Goal: Complete application form

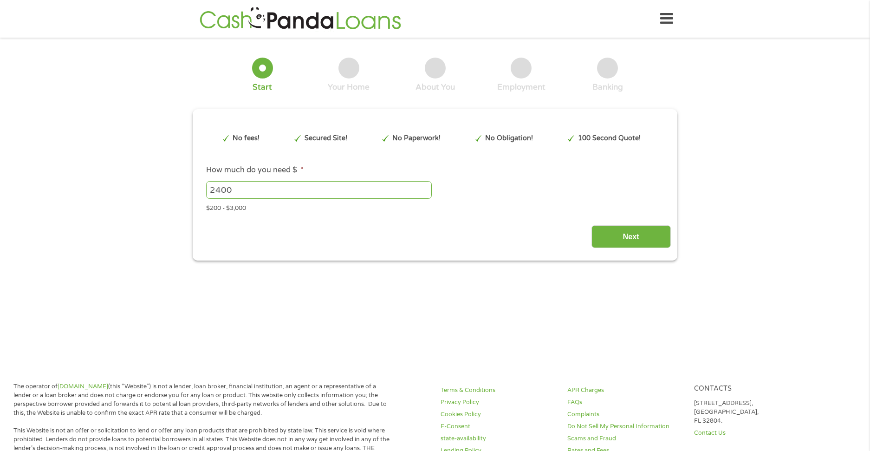
type input "EAIaIQobChMI5bKx0MmFjwMV_WJHAR1SYBtaEAAYBCAAEgIQ_PD_BwE"
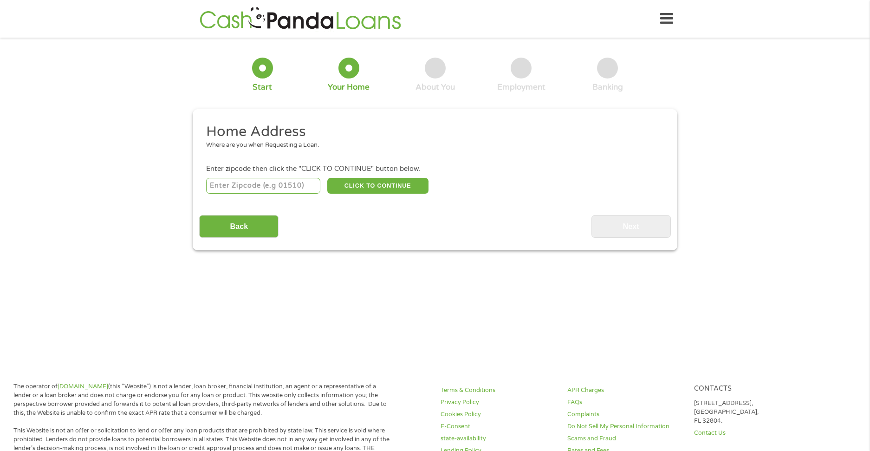
scroll to position [3, 0]
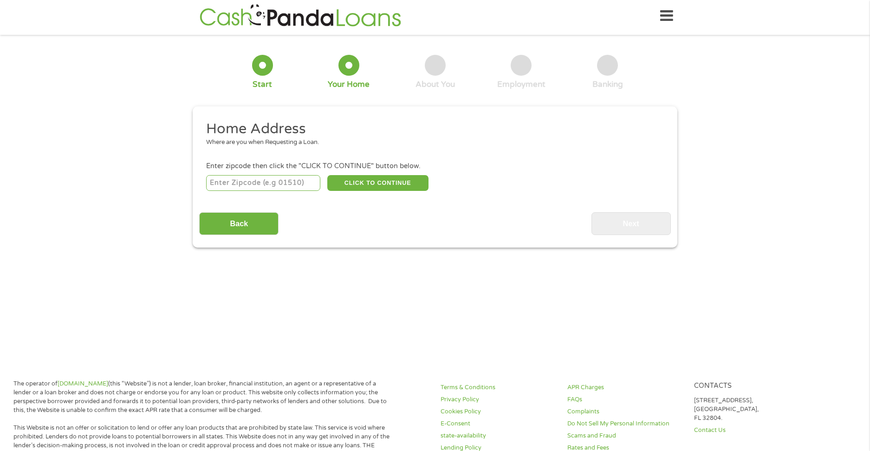
click at [309, 186] on input "number" at bounding box center [263, 183] width 115 height 16
type input "37190"
click at [402, 183] on button "CLICK TO CONTINUE" at bounding box center [377, 183] width 101 height 16
type input "37190"
type input "Woodbury"
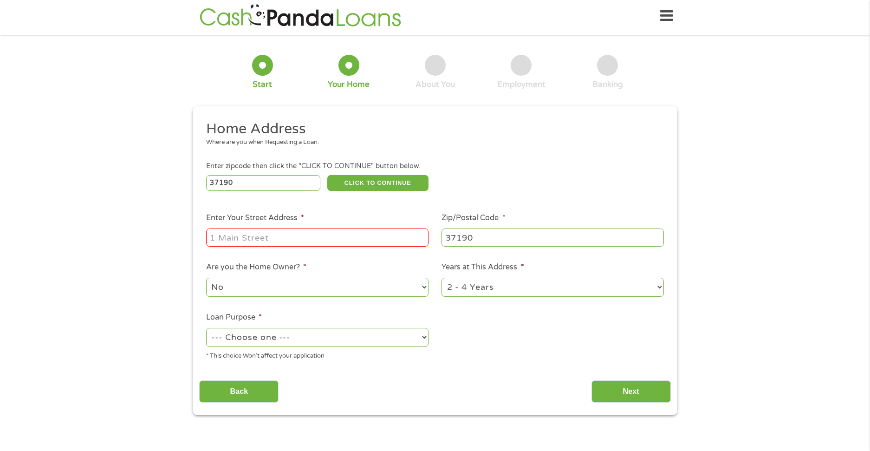
click at [254, 239] on input "Enter Your Street Address *" at bounding box center [317, 237] width 222 height 18
type input "[STREET_ADDRESS]"
click at [421, 339] on select "--- Choose one --- Pay Bills Debt Consolidation Home Improvement Major Purchase…" at bounding box center [317, 337] width 222 height 19
select select "other"
click at [206, 328] on select "--- Choose one --- Pay Bills Debt Consolidation Home Improvement Major Purchase…" at bounding box center [317, 337] width 222 height 19
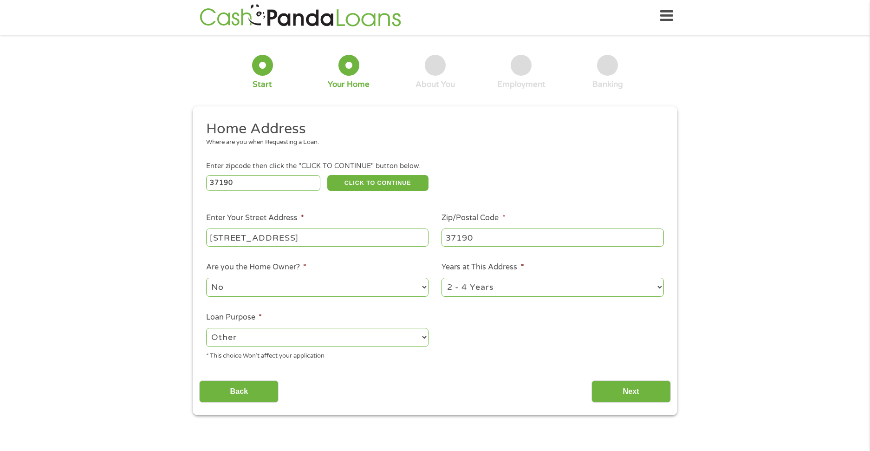
click at [653, 289] on select "1 Year or less 1 - 2 Years 2 - 4 Years Over 4 Years" at bounding box center [553, 287] width 222 height 19
select select "60months"
click at [442, 278] on select "1 Year or less 1 - 2 Years 2 - 4 Years Over 4 Years" at bounding box center [553, 287] width 222 height 19
click at [640, 397] on input "Next" at bounding box center [631, 391] width 79 height 23
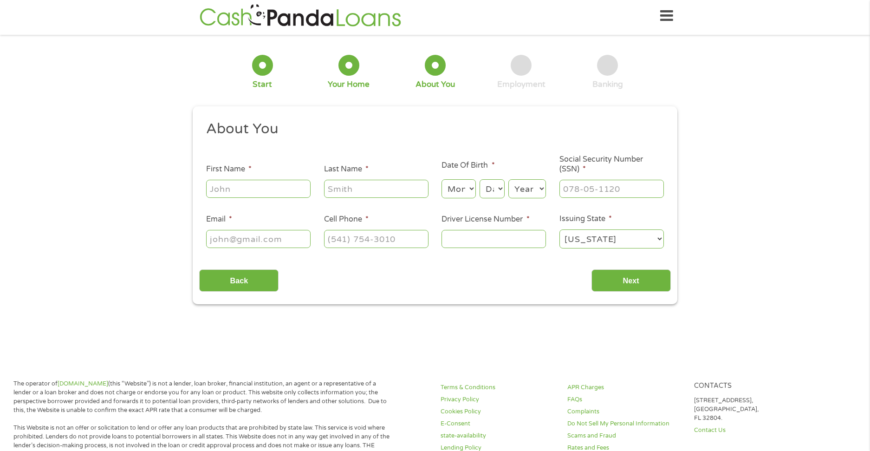
scroll to position [2, 0]
click at [252, 184] on input "First Name *" at bounding box center [258, 189] width 104 height 18
type input "[PERSON_NAME]"
type input "[PHONE_NUMBER]"
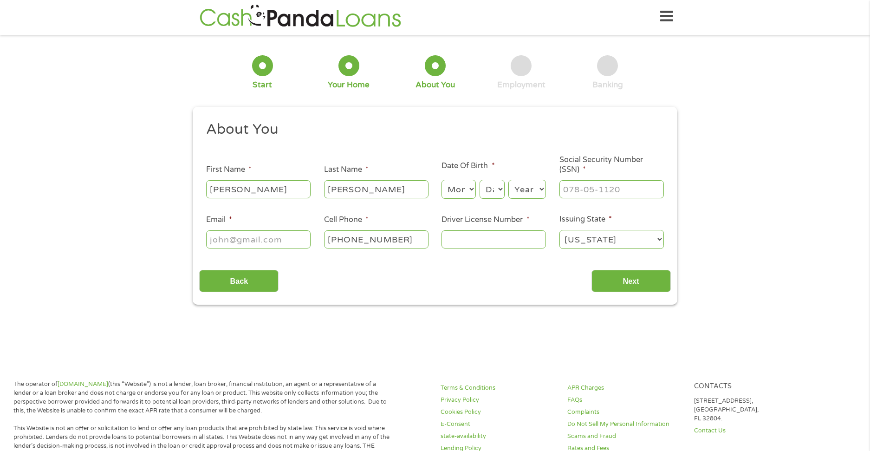
click at [231, 239] on input "Email *" at bounding box center [258, 239] width 104 height 18
type input "[EMAIL_ADDRESS][DOMAIN_NAME]"
click at [486, 246] on input "Driver License Number *" at bounding box center [494, 239] width 104 height 18
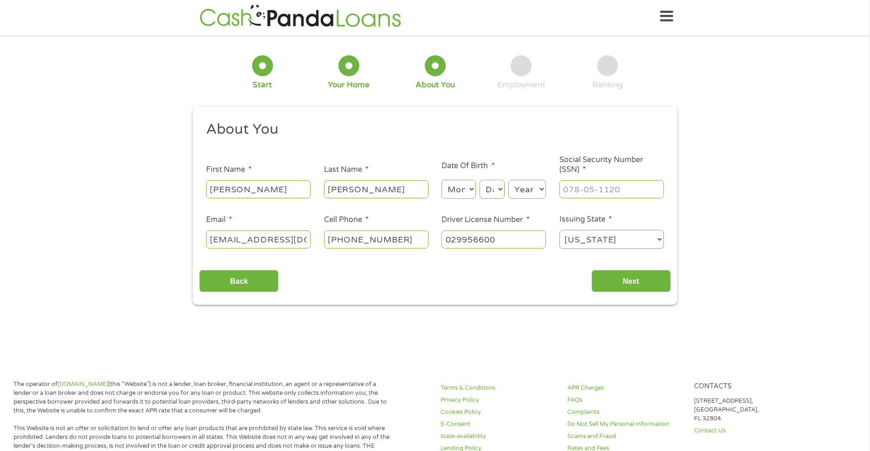
type input "029956600"
click at [600, 181] on input "___-__-____" at bounding box center [612, 189] width 104 height 18
type input "414-78-2963"
click at [474, 190] on select "Month 1 2 3 4 5 6 7 8 9 10 11 12" at bounding box center [459, 189] width 34 height 19
select select "10"
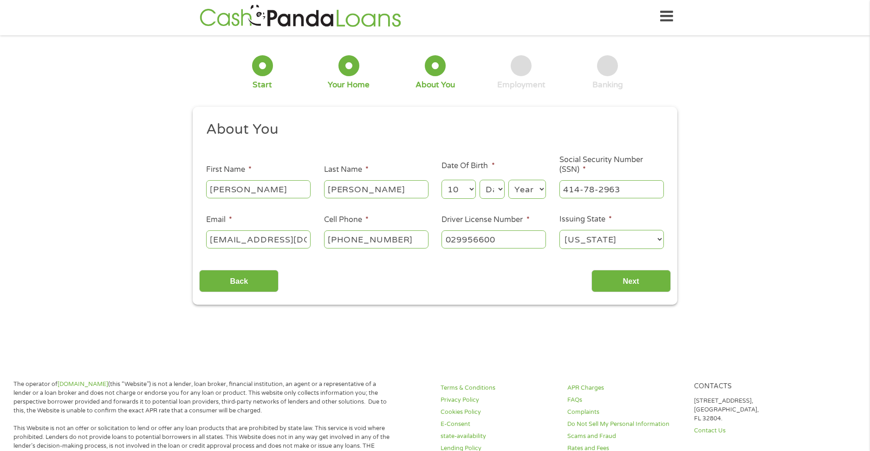
click at [442, 180] on select "Month 1 2 3 4 5 6 7 8 9 10 11 12" at bounding box center [459, 189] width 34 height 19
click at [497, 186] on select "Day 1 2 3 4 5 6 7 8 9 10 11 12 13 14 15 16 17 18 19 20 21 22 23 24 25 26 27 28 …" at bounding box center [492, 189] width 25 height 19
select select "23"
click at [480, 180] on select "Day 1 2 3 4 5 6 7 8 9 10 11 12 13 14 15 16 17 18 19 20 21 22 23 24 25 26 27 28 …" at bounding box center [492, 189] width 25 height 19
click at [538, 189] on select "Year [DATE] 2006 2005 2004 2003 2002 2001 2000 1999 1998 1997 1996 1995 1994 19…" at bounding box center [527, 189] width 38 height 19
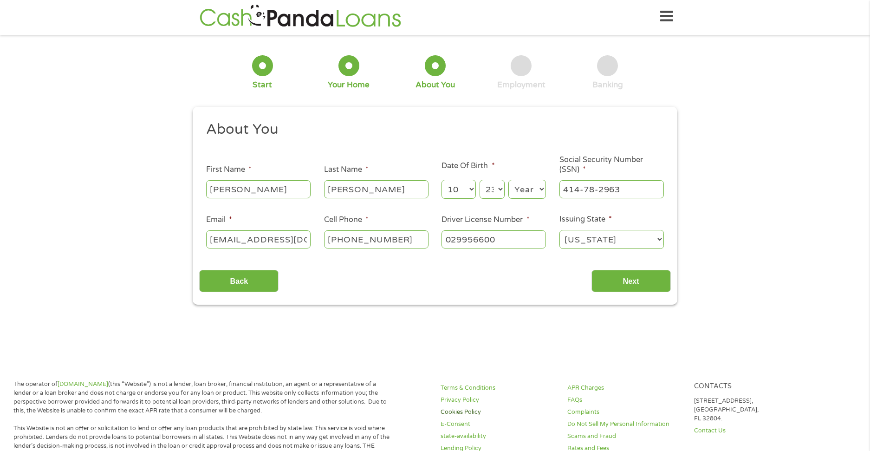
select select "1947"
click at [508, 180] on select "Year [DATE] 2006 2005 2004 2003 2002 2001 2000 1999 1998 1997 1996 1995 1994 19…" at bounding box center [527, 189] width 38 height 19
click at [645, 275] on input "Next" at bounding box center [631, 281] width 79 height 23
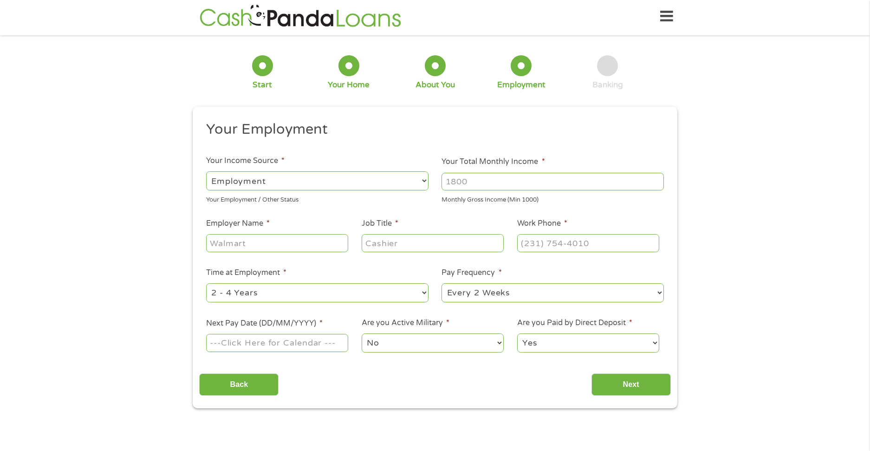
click at [423, 178] on select "--- Choose one --- Employment [DEMOGRAPHIC_DATA] Benefits" at bounding box center [317, 180] width 222 height 19
click at [228, 234] on input "Employer Name *" at bounding box center [277, 243] width 142 height 18
click at [254, 243] on input "Employer Name *" at bounding box center [277, 243] width 142 height 18
drag, startPoint x: 429, startPoint y: 173, endPoint x: 424, endPoint y: 174, distance: 4.8
click at [425, 174] on li "Your Income Source * --- Choose one --- Employment [DEMOGRAPHIC_DATA] Benefits …" at bounding box center [317, 179] width 236 height 49
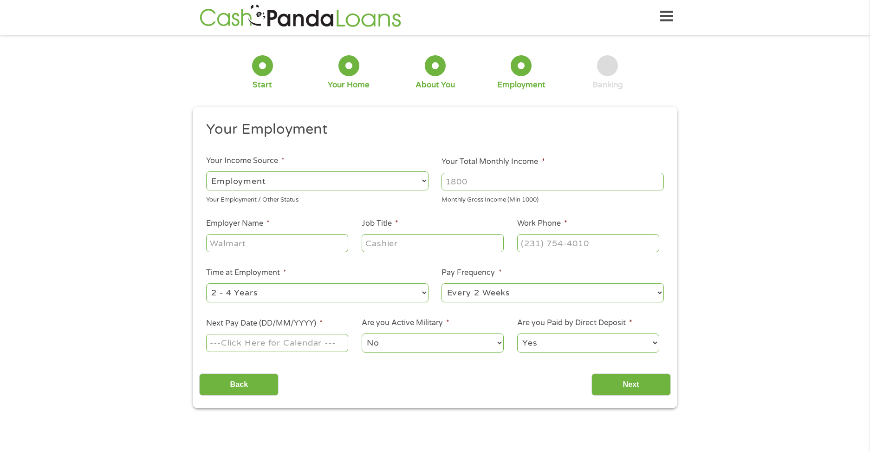
click at [423, 176] on select "--- Choose one --- Employment [DEMOGRAPHIC_DATA] Benefits" at bounding box center [317, 180] width 222 height 19
select select "benefits"
click at [206, 171] on select "--- Choose one --- Employment [DEMOGRAPHIC_DATA] Benefits" at bounding box center [317, 180] width 222 height 19
type input "Other"
type input "[PHONE_NUMBER]"
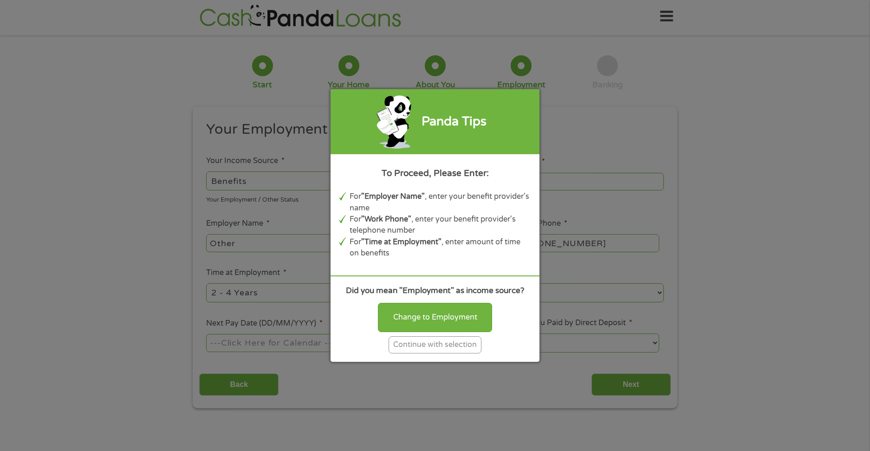
click at [470, 346] on div "Continue with selection" at bounding box center [435, 344] width 93 height 17
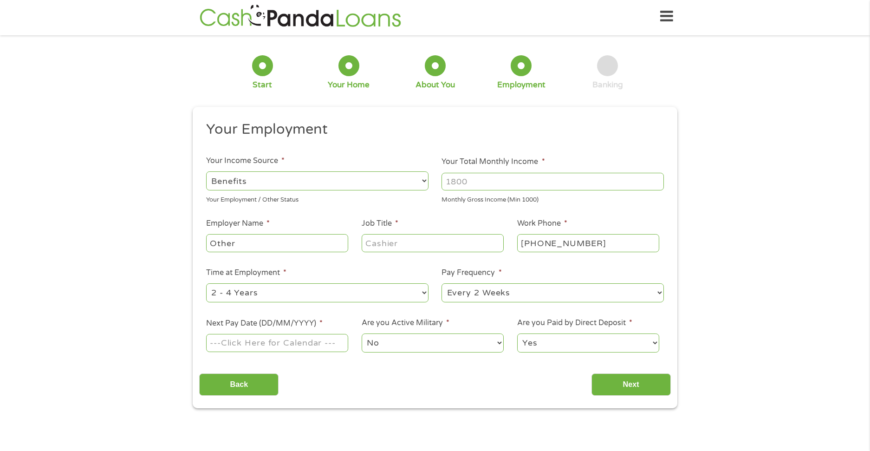
click at [475, 180] on input "Your Total Monthly Income *" at bounding box center [553, 182] width 222 height 18
type input "5200"
click at [247, 247] on input "Other" at bounding box center [277, 243] width 142 height 18
type input "O"
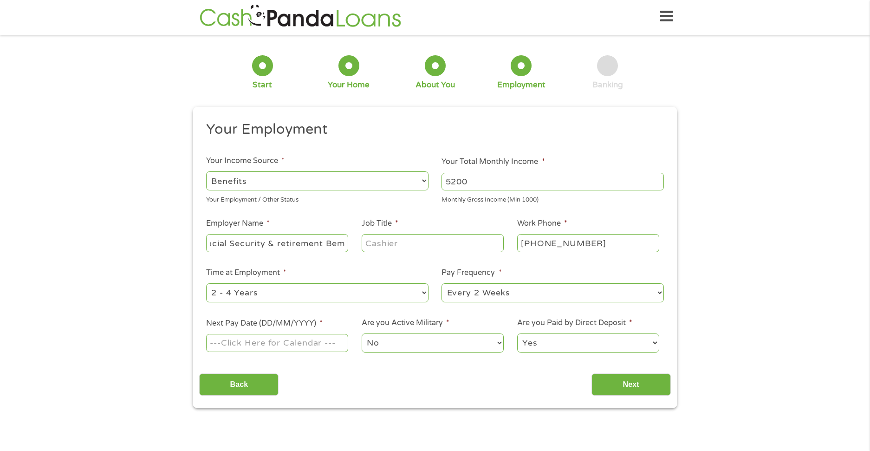
type input "Social Security & retirement Bem"
click at [423, 290] on select "--- Choose one --- 1 Year or less 1 - 2 Years 2 - 4 Years Over 4 Years" at bounding box center [317, 292] width 222 height 19
select select "60months"
click at [206, 283] on select "--- Choose one --- 1 Year or less 1 - 2 Years 2 - 4 Years Over 4 Years" at bounding box center [317, 292] width 222 height 19
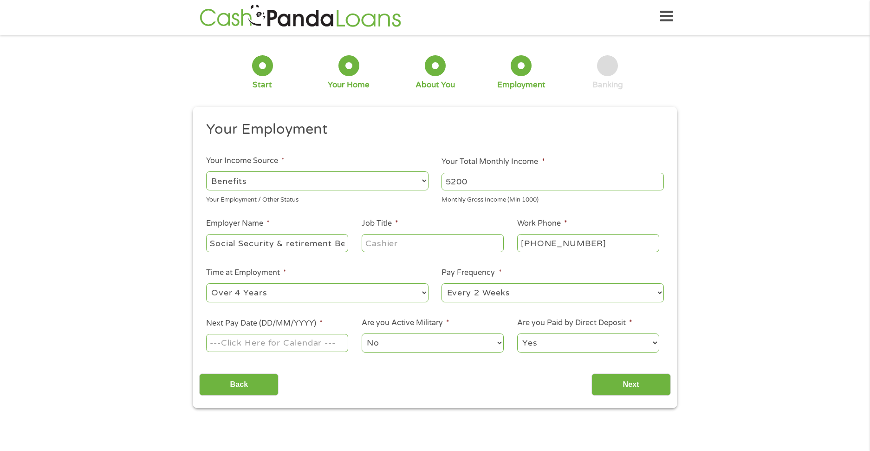
click at [336, 347] on input "Next Pay Date (DD/MM/YYYY) *" at bounding box center [277, 343] width 142 height 18
click at [285, 340] on input "[DATE]" at bounding box center [277, 343] width 142 height 18
type input "[DATE]"
click at [628, 382] on input "Next" at bounding box center [631, 384] width 79 height 23
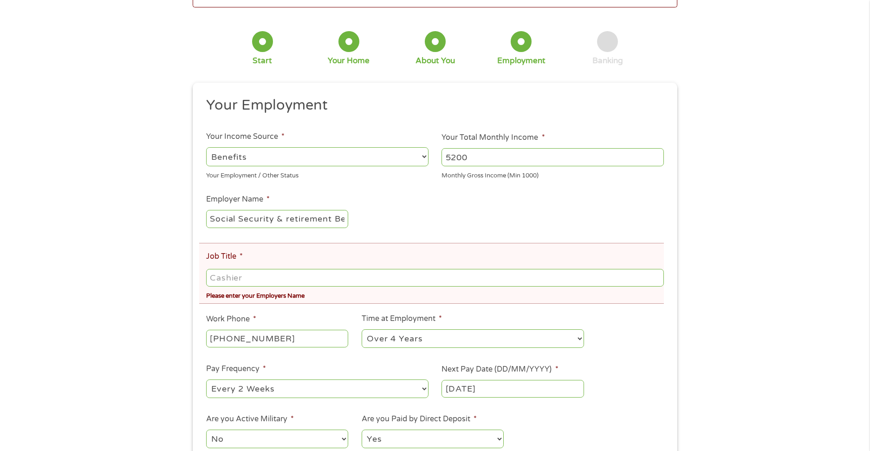
scroll to position [142, 0]
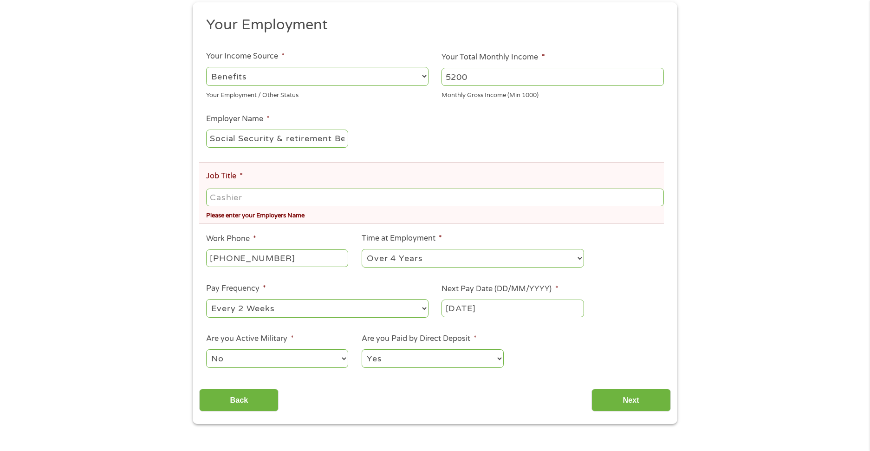
drag, startPoint x: 269, startPoint y: 202, endPoint x: 185, endPoint y: 193, distance: 84.5
click at [185, 193] on div "There was a problem with your submission. Please review the fields below. 1 Sta…" at bounding box center [434, 162] width 501 height 521
type input "Received Social Security & retirement Benefits"
click at [648, 398] on input "Next" at bounding box center [631, 400] width 79 height 23
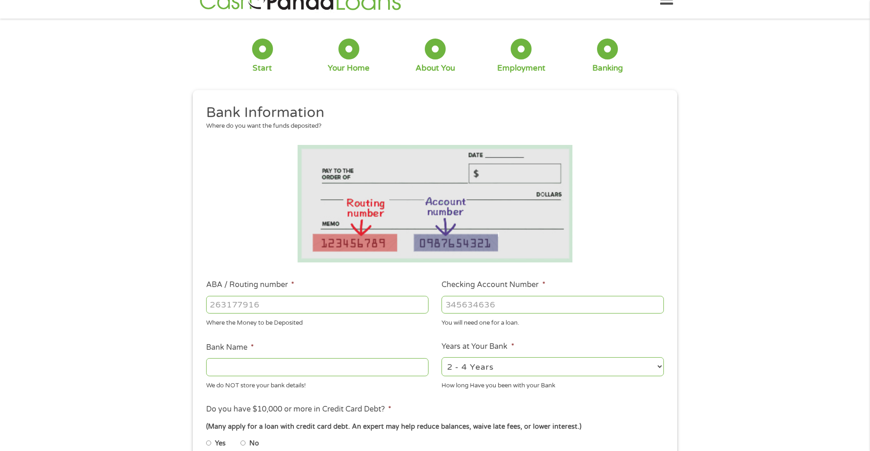
scroll to position [0, 0]
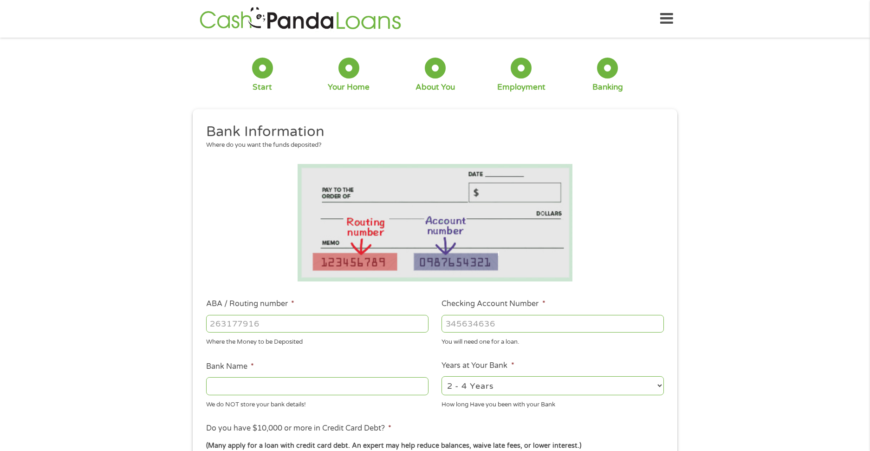
click at [321, 330] on input "ABA / Routing number *" at bounding box center [317, 324] width 222 height 18
type input "264181626"
type input "ASCEND FEDERAL CREDIT UNION"
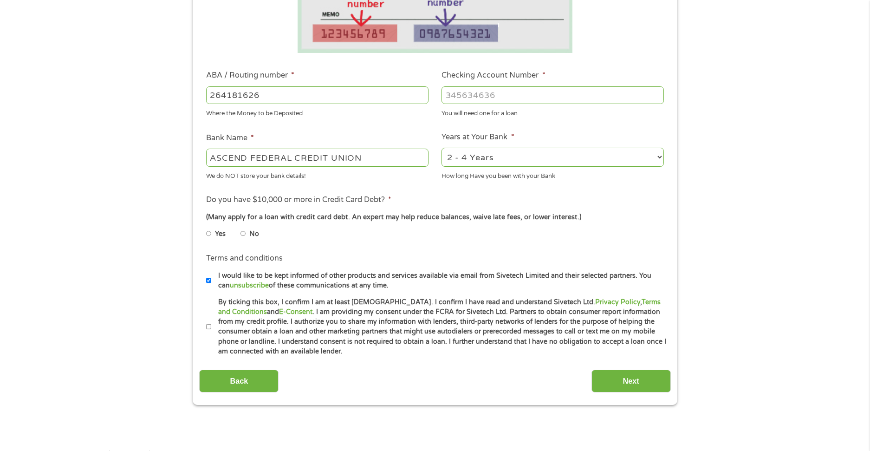
scroll to position [232, 0]
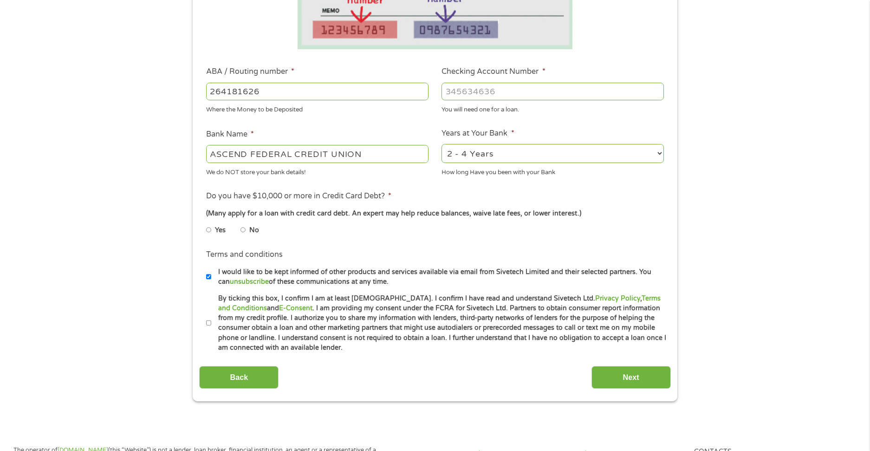
type input "264181626"
click at [498, 96] on input "Checking Account Number *" at bounding box center [553, 92] width 222 height 18
type input "10071210481472"
click at [243, 230] on input "No" at bounding box center [244, 229] width 6 height 15
radio input "true"
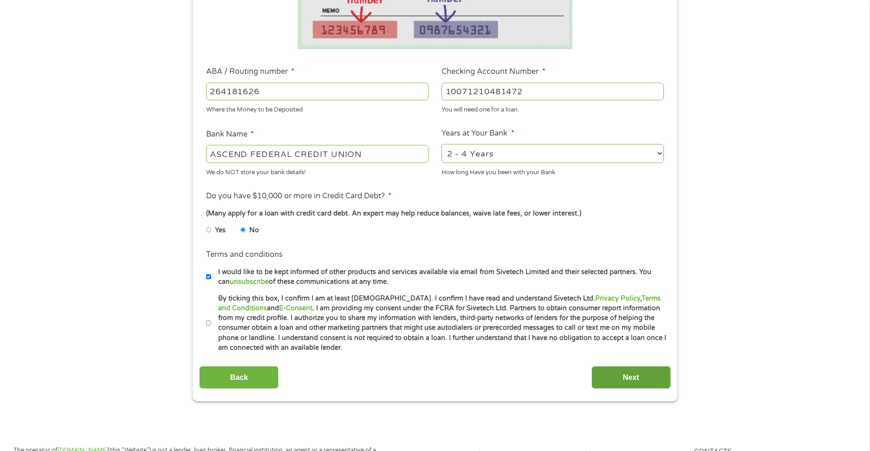
click at [621, 374] on input "Next" at bounding box center [631, 377] width 79 height 23
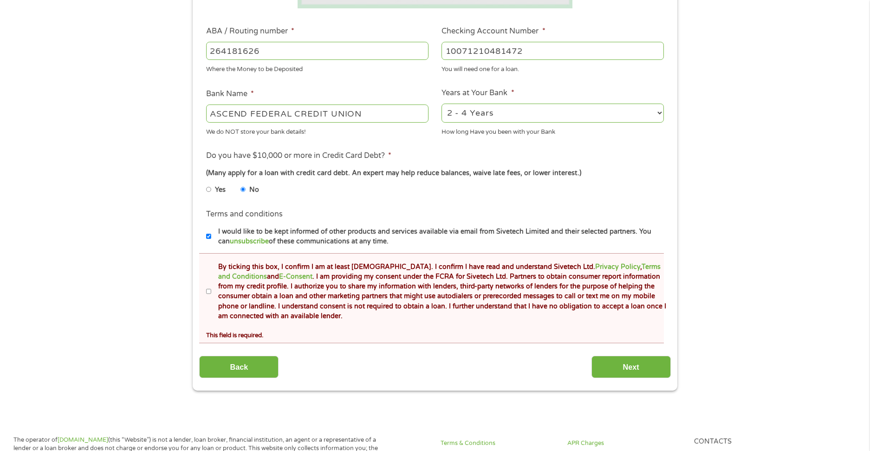
scroll to position [325, 0]
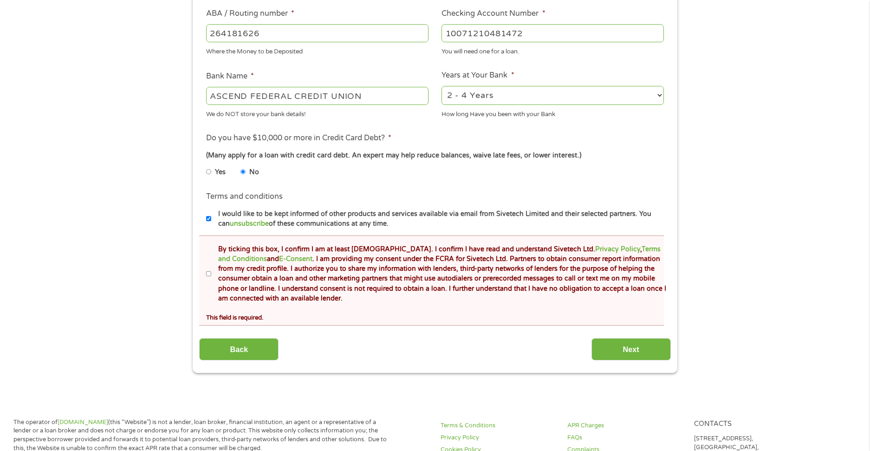
click at [208, 274] on input "By ticking this box, I confirm I am at least [DEMOGRAPHIC_DATA]. I confirm I ha…" at bounding box center [209, 274] width 6 height 15
checkbox input "true"
click at [642, 353] on input "Next" at bounding box center [631, 349] width 79 height 23
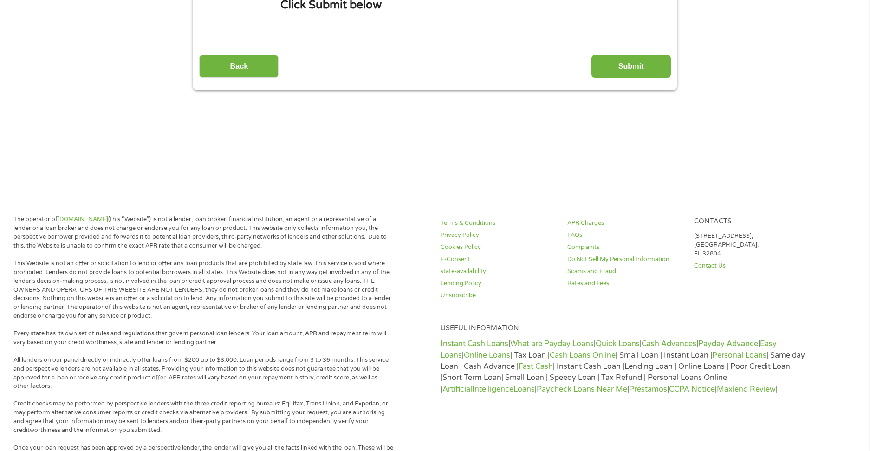
scroll to position [0, 0]
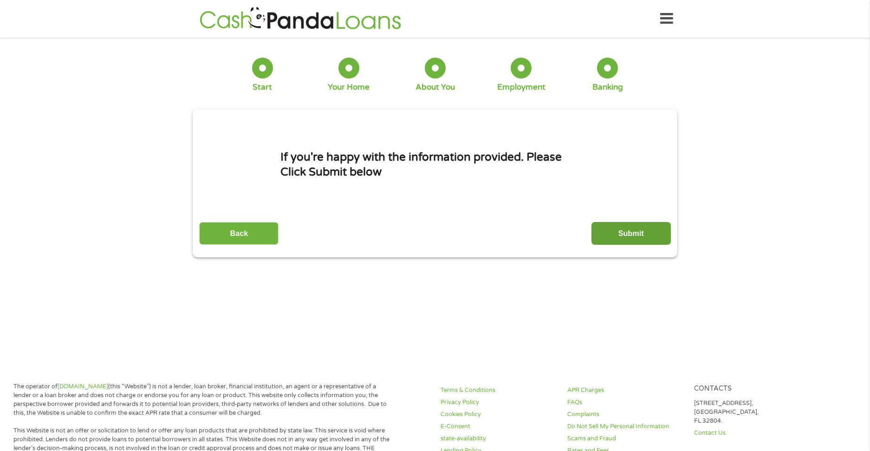
click at [651, 235] on input "Submit" at bounding box center [631, 233] width 79 height 23
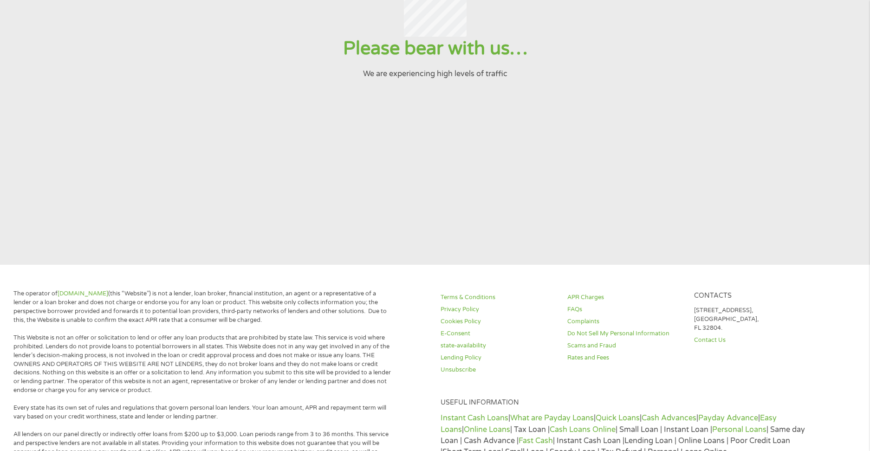
scroll to position [139, 0]
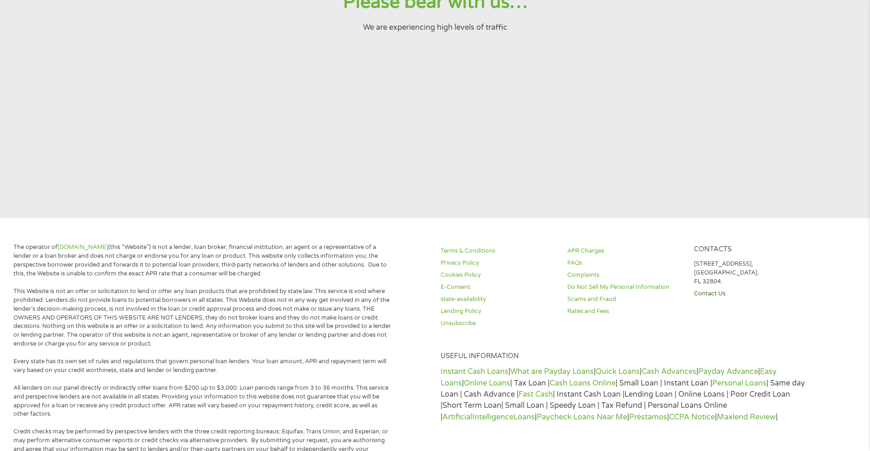
click at [712, 295] on link "Contact Us" at bounding box center [751, 293] width 115 height 9
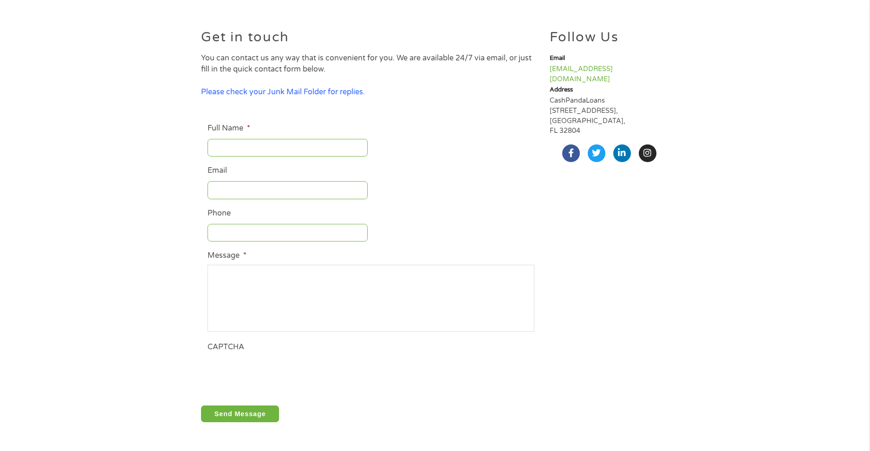
scroll to position [139, 0]
